Goal: Check status: Check status

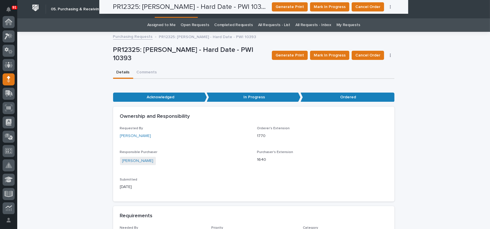
scroll to position [167, 0]
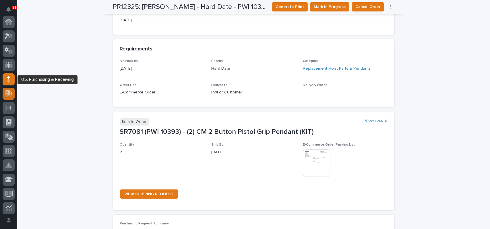
click at [9, 92] on icon at bounding box center [8, 92] width 7 height 5
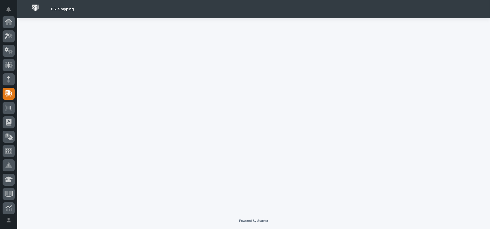
scroll to position [72, 0]
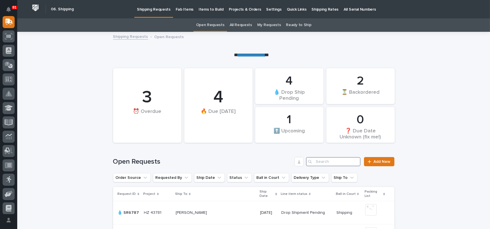
click at [326, 161] on input "Search" at bounding box center [333, 161] width 55 height 9
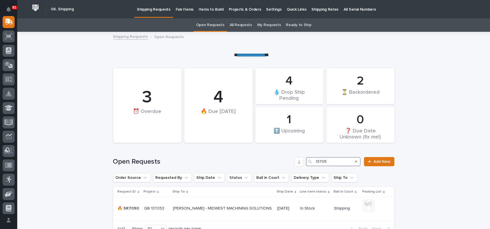
type input "137053"
drag, startPoint x: 332, startPoint y: 161, endPoint x: 312, endPoint y: 160, distance: 19.8
click at [312, 160] on div "137053" at bounding box center [333, 161] width 55 height 9
click at [244, 25] on link "All Requests" at bounding box center [241, 24] width 22 height 13
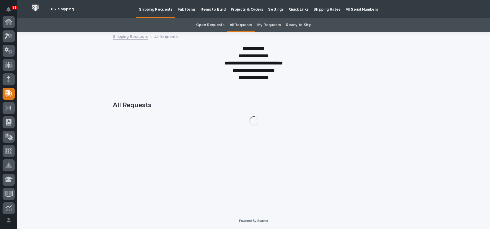
scroll to position [72, 0]
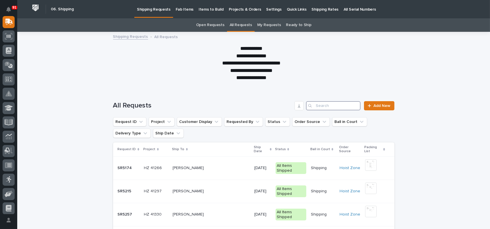
click at [329, 104] on input "Search" at bounding box center [333, 105] width 55 height 9
paste input "137053"
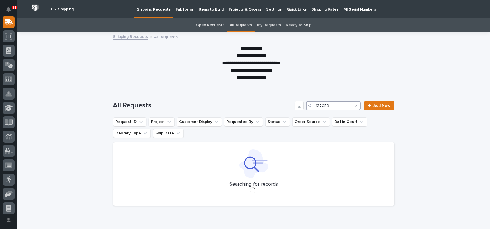
type input "137053"
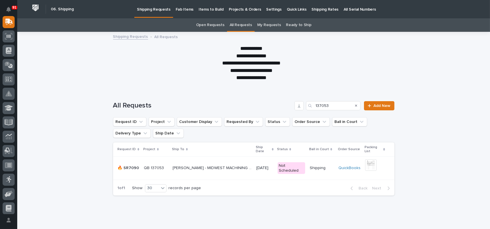
click at [178, 167] on p "[PERSON_NAME] - MIDWEST MACHINING SOLUTIONS" at bounding box center [213, 168] width 80 height 6
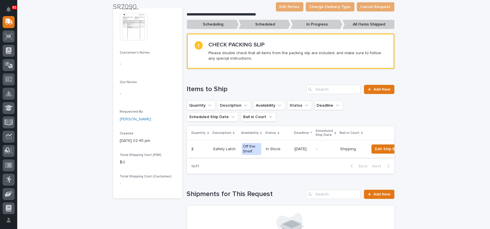
scroll to position [115, 0]
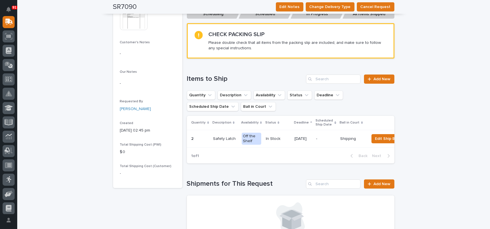
click at [272, 137] on p "In Stock" at bounding box center [278, 139] width 24 height 5
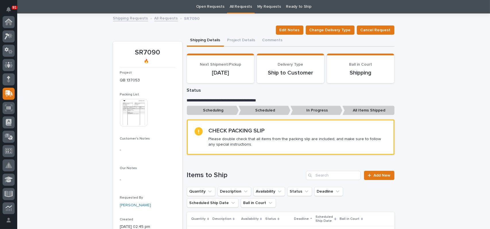
scroll to position [72, 0]
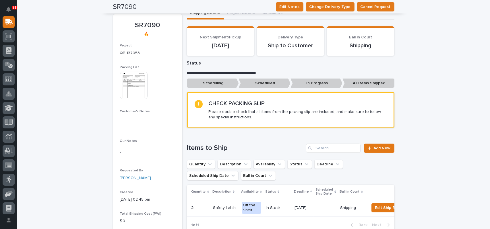
scroll to position [0, 0]
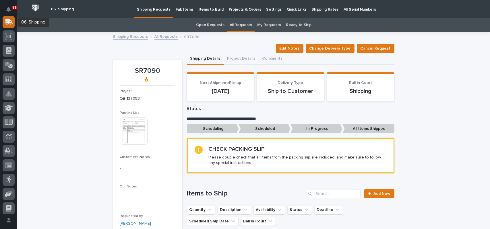
click at [8, 19] on icon at bounding box center [8, 21] width 7 height 5
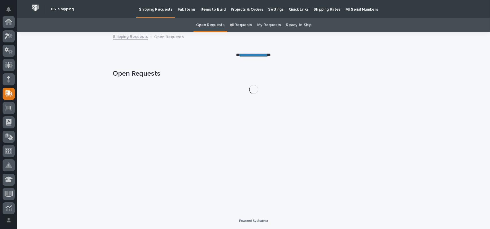
scroll to position [72, 0]
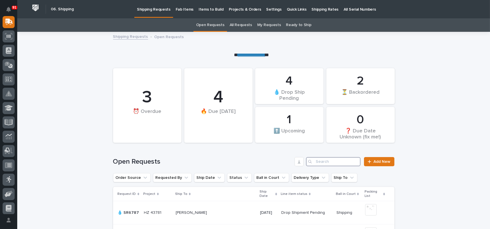
click at [337, 162] on input "Search" at bounding box center [333, 161] width 55 height 9
click at [243, 26] on link "All Requests" at bounding box center [241, 24] width 22 height 13
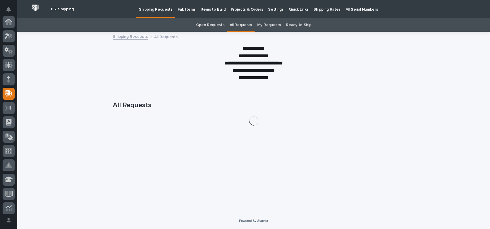
scroll to position [72, 0]
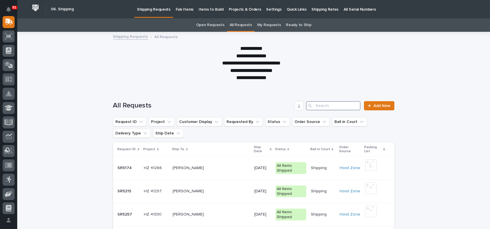
click at [337, 103] on input "Search" at bounding box center [333, 105] width 55 height 9
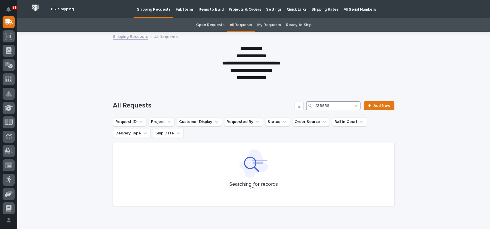
type input "136939"
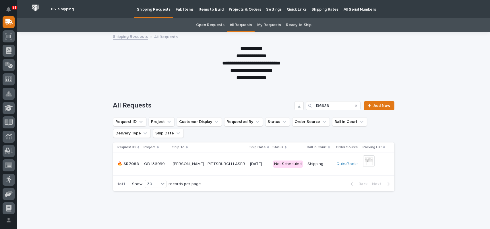
click at [197, 161] on p "[PERSON_NAME] - PITTSBURGH LASER" at bounding box center [210, 164] width 74 height 6
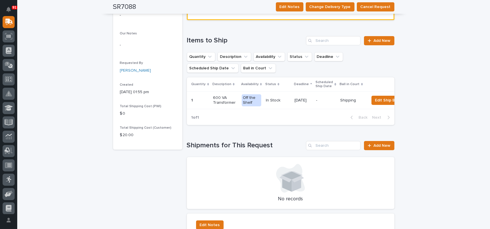
scroll to position [125, 0]
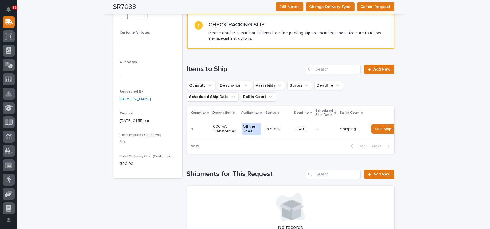
click at [271, 127] on p "In Stock" at bounding box center [278, 129] width 24 height 5
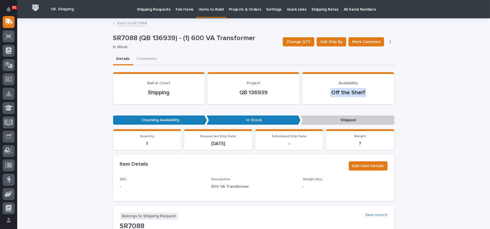
click at [96, 68] on div "**********" at bounding box center [253, 198] width 473 height 359
click at [242, 59] on div "Details Comments" at bounding box center [253, 59] width 281 height 12
click at [86, 82] on div "**********" at bounding box center [253, 198] width 473 height 359
